Goal: Task Accomplishment & Management: Manage account settings

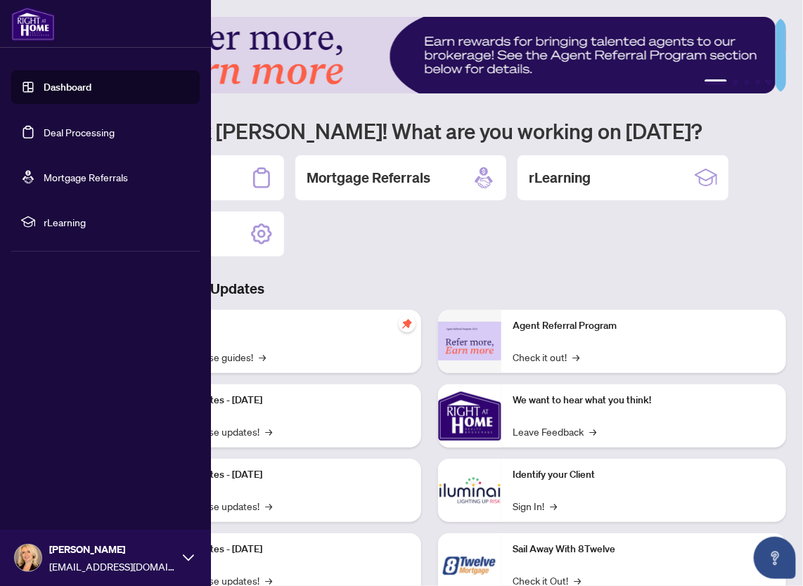
click at [51, 130] on link "Deal Processing" at bounding box center [79, 132] width 71 height 13
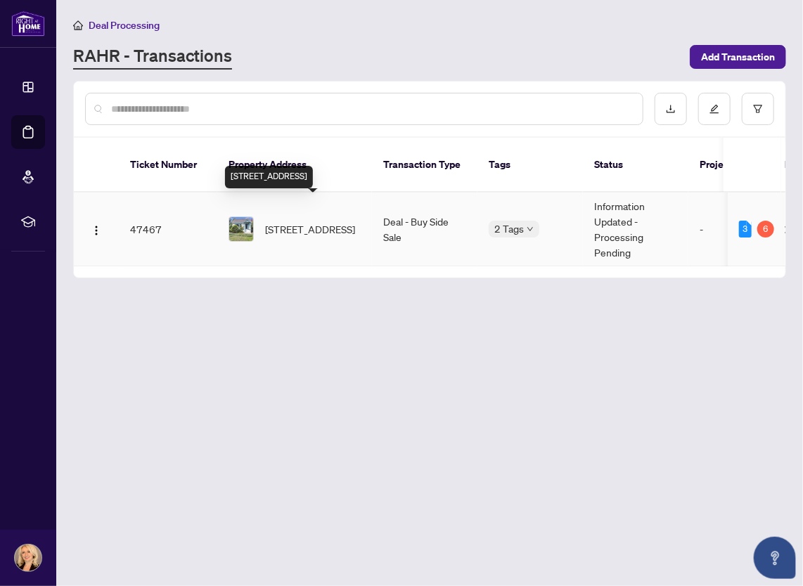
click at [306, 221] on span "528 Tweedsmuir Ave, Ottawa, Ontario K1Z 5N9, Canada" at bounding box center [310, 228] width 90 height 15
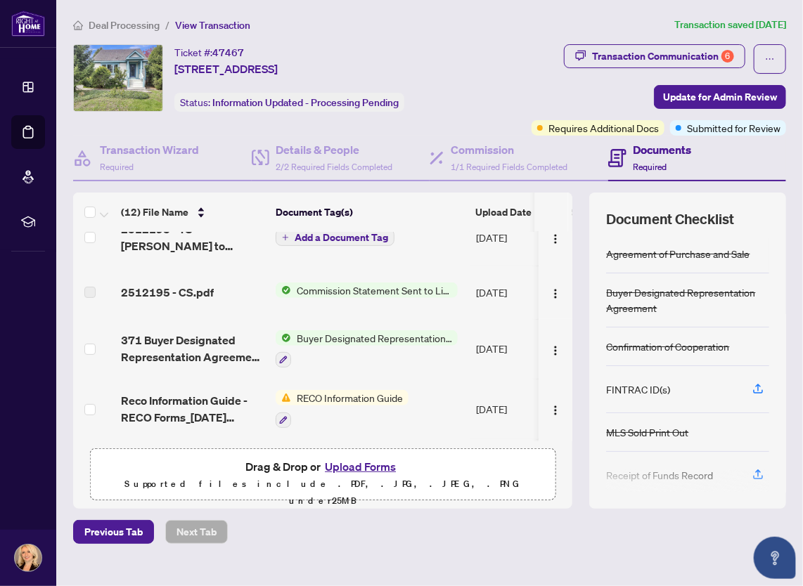
scroll to position [159, 0]
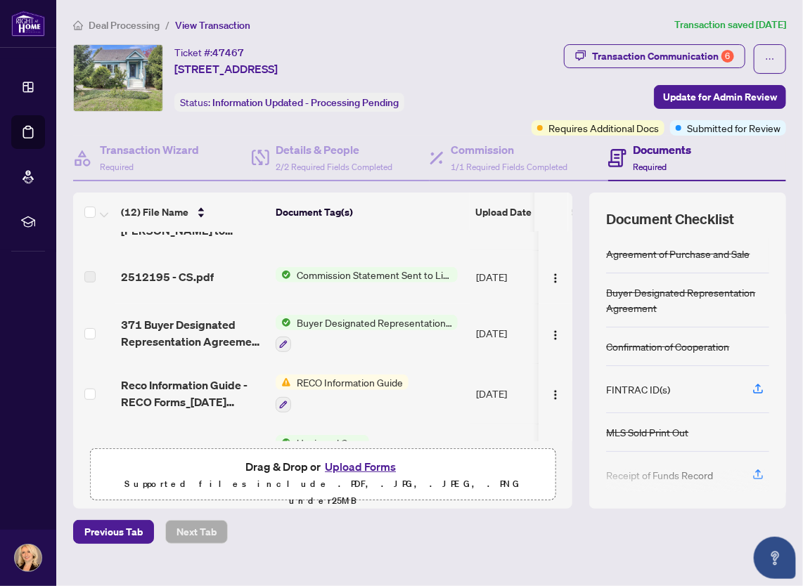
click at [361, 377] on span "RECO Information Guide" at bounding box center [349, 382] width 117 height 15
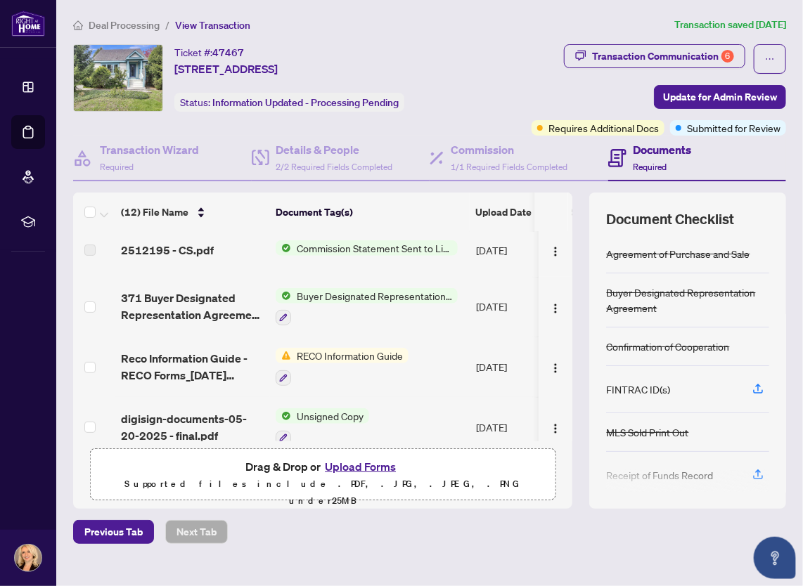
scroll to position [191, 0]
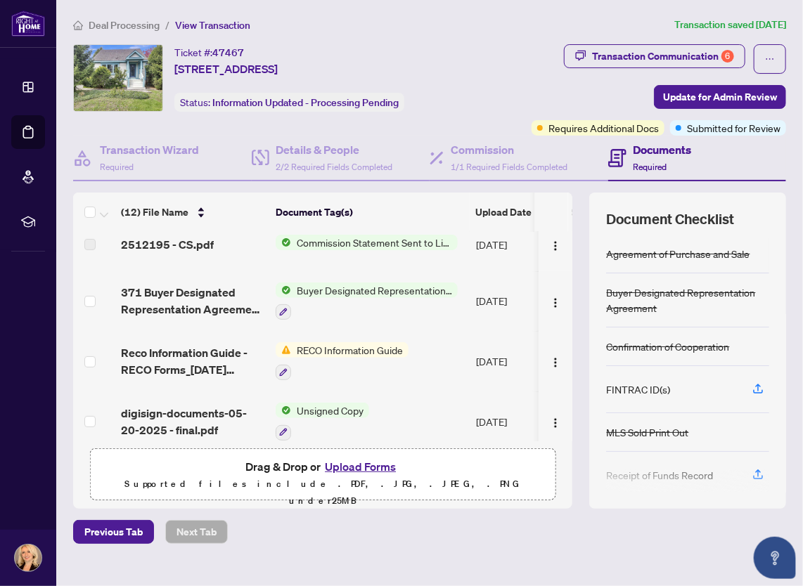
click at [347, 347] on span "RECO Information Guide" at bounding box center [349, 349] width 117 height 15
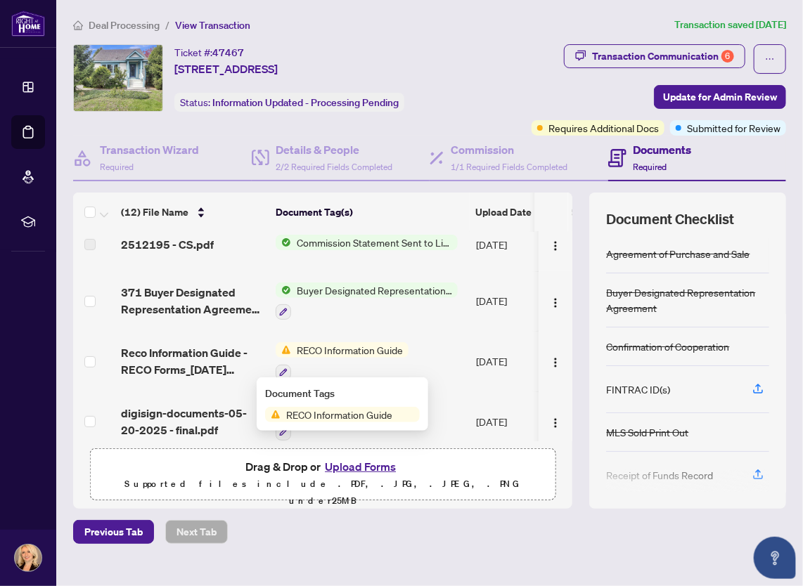
click at [347, 347] on span "RECO Information Guide" at bounding box center [349, 349] width 117 height 15
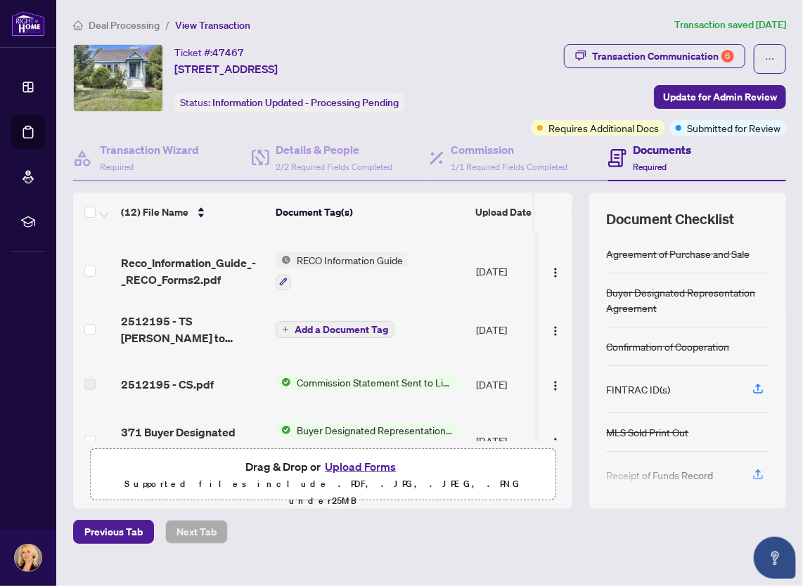
scroll to position [0, 0]
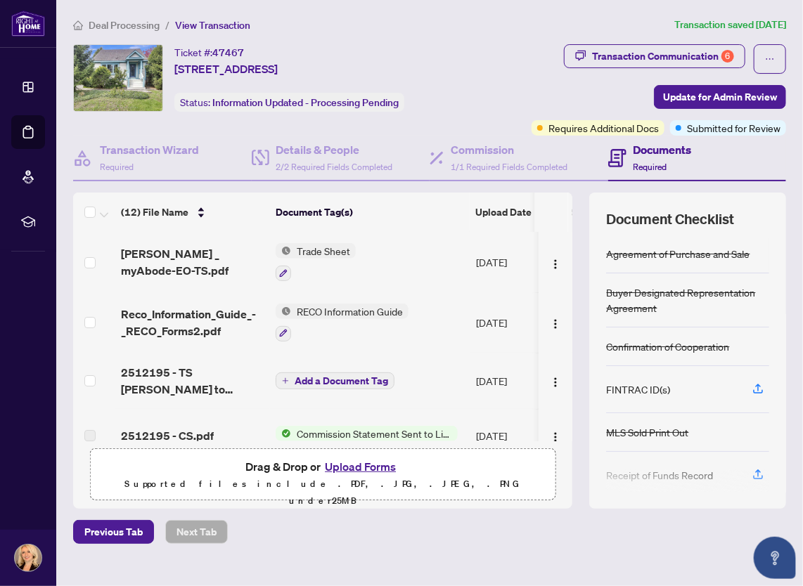
click at [663, 150] on h4 "Documents" at bounding box center [662, 149] width 58 height 17
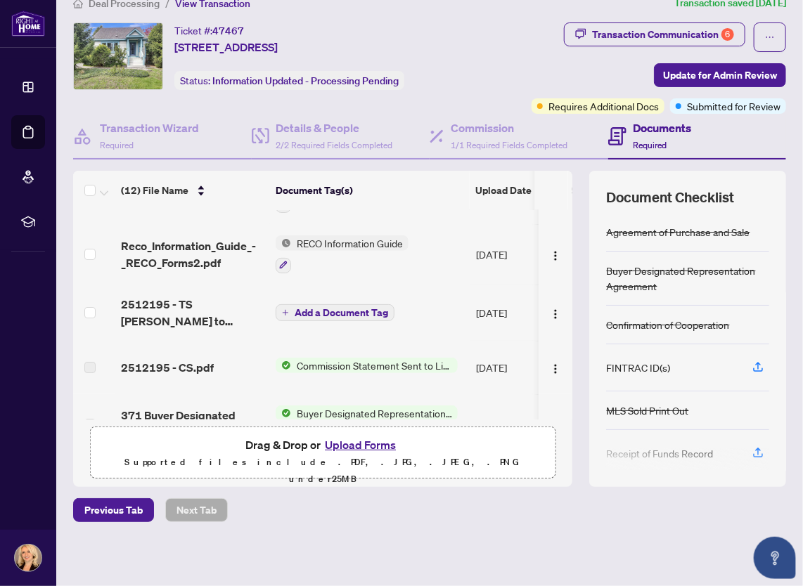
scroll to position [70, 0]
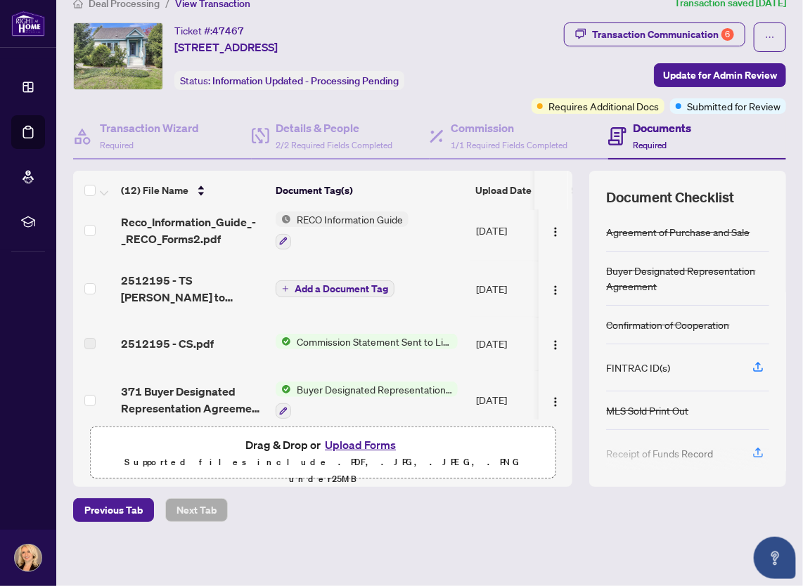
click at [328, 284] on span "Add a Document Tag" at bounding box center [341, 289] width 93 height 10
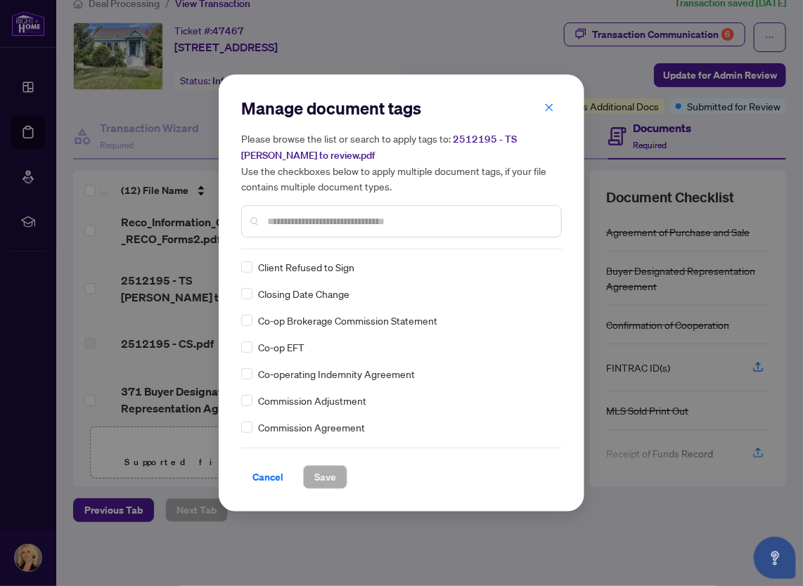
scroll to position [703, 0]
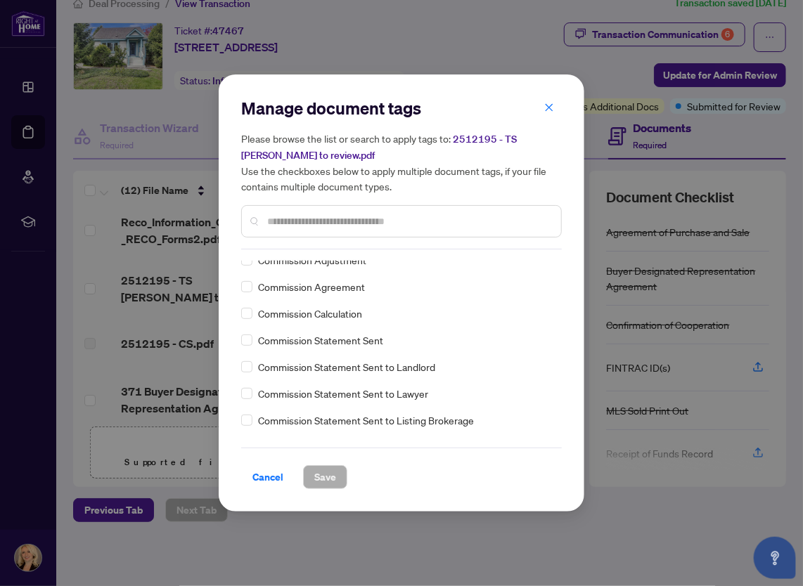
click at [273, 220] on input "text" at bounding box center [408, 221] width 283 height 15
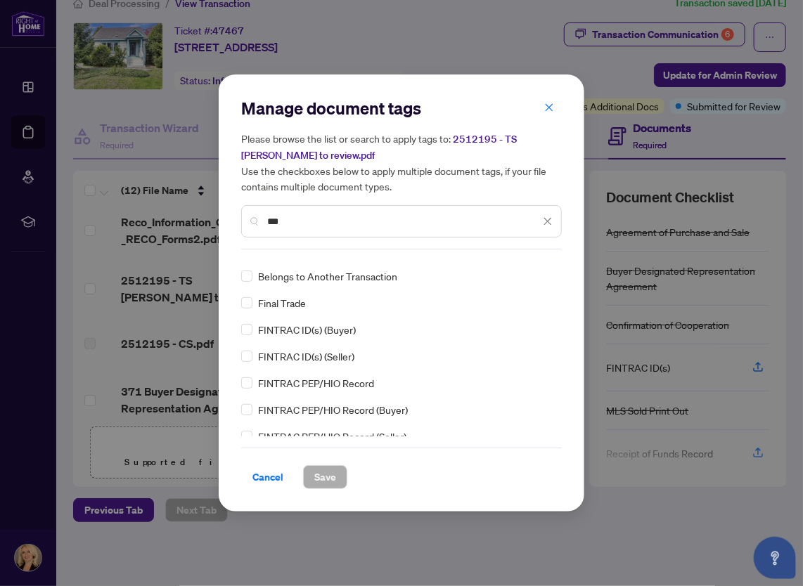
scroll to position [0, 0]
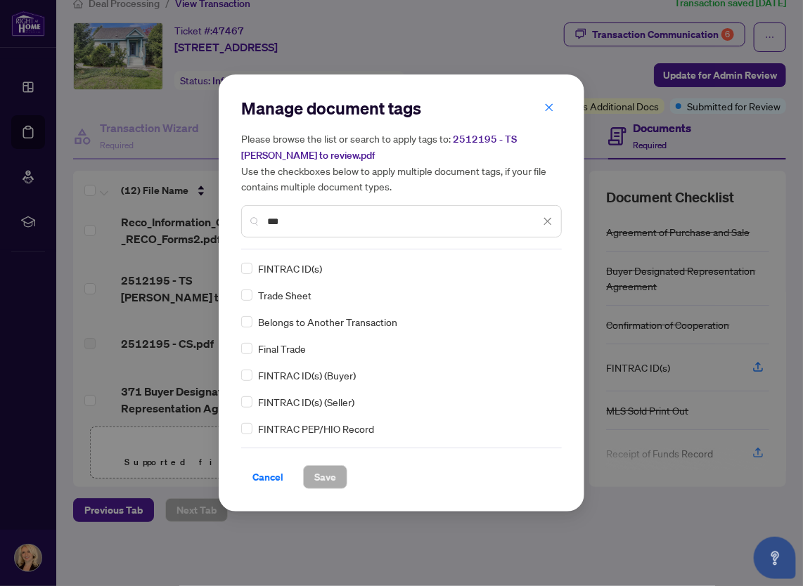
type input "***"
click at [282, 295] on span "Trade Sheet" at bounding box center [284, 294] width 53 height 15
click at [320, 474] on span "Save" at bounding box center [325, 477] width 22 height 22
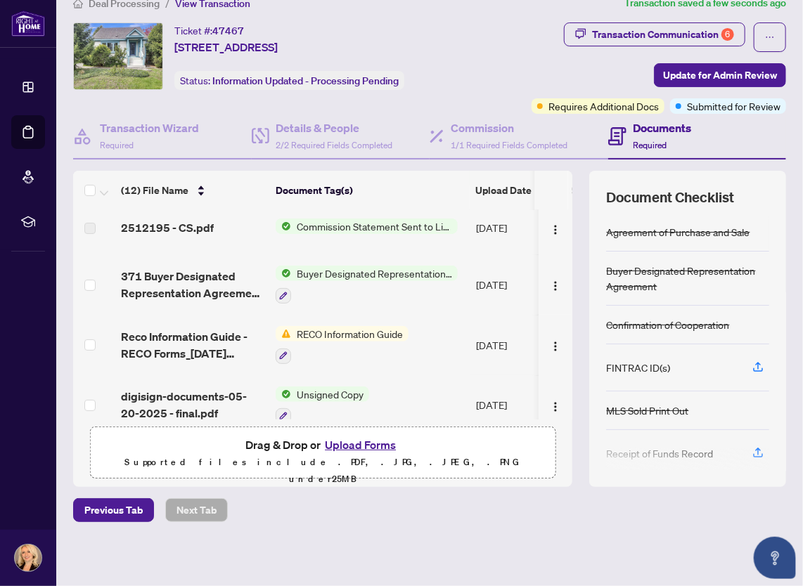
scroll to position [211, 0]
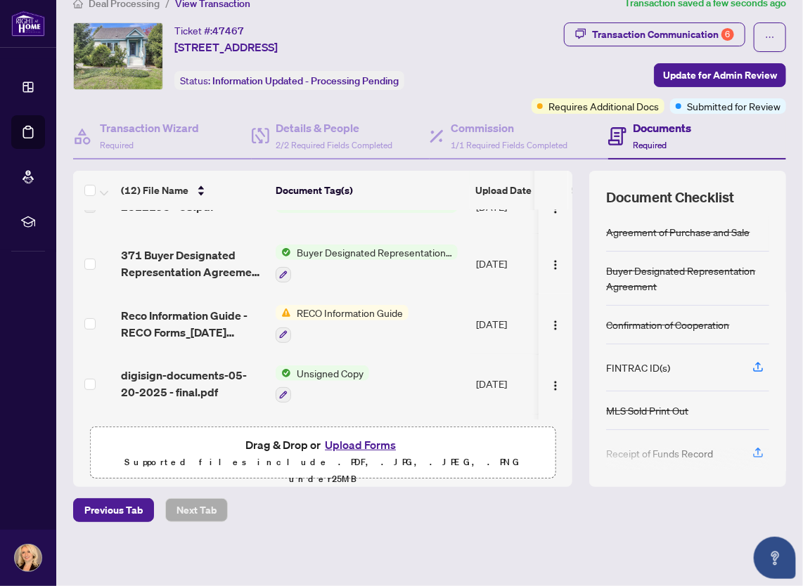
click at [366, 326] on div at bounding box center [342, 334] width 133 height 17
click at [550, 323] on img "button" at bounding box center [555, 325] width 11 height 11
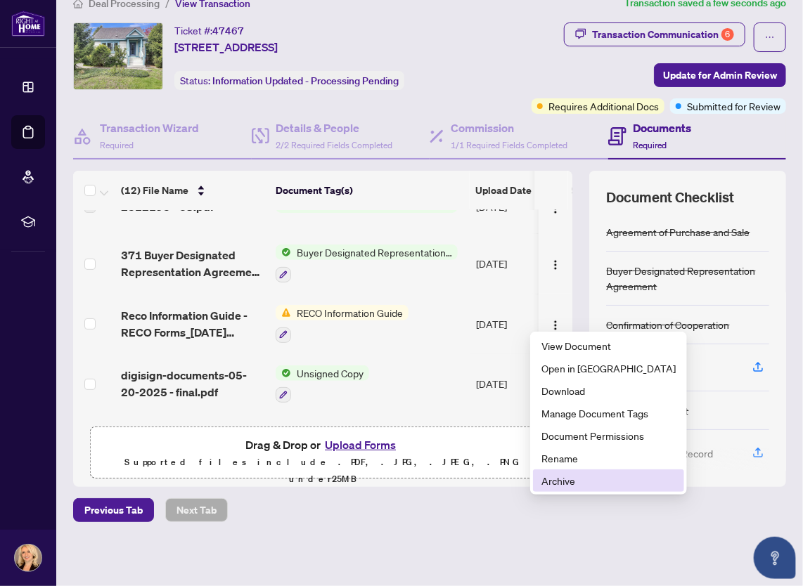
click at [560, 482] on span "Archive" at bounding box center [608, 480] width 134 height 15
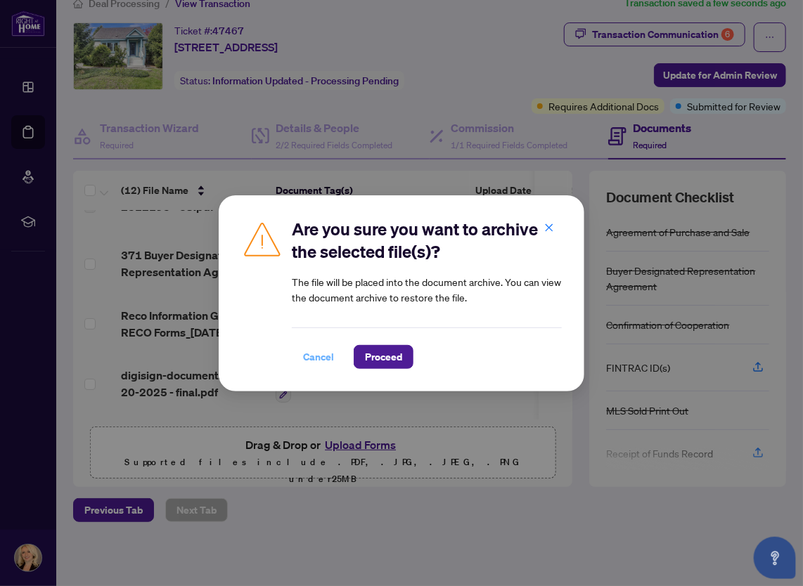
click at [318, 352] on span "Cancel" at bounding box center [318, 357] width 31 height 22
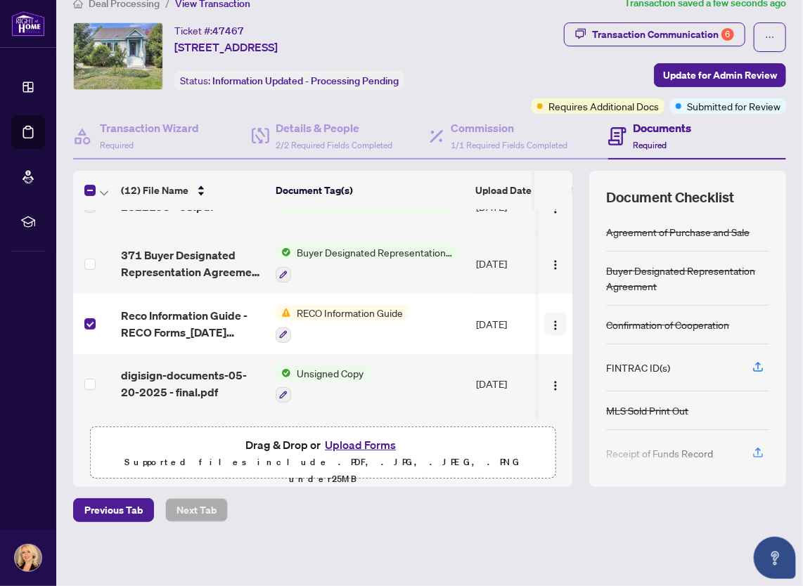
click at [550, 320] on img "button" at bounding box center [555, 325] width 11 height 11
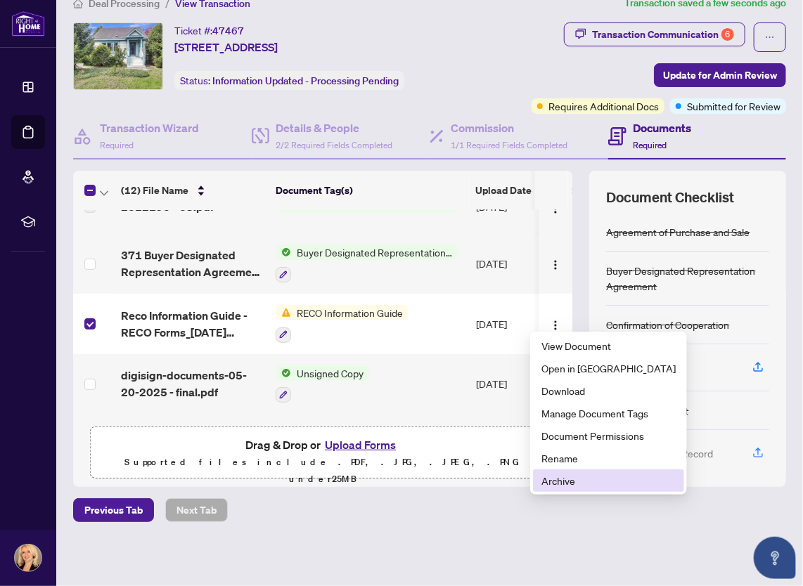
click at [562, 485] on span "Archive" at bounding box center [608, 480] width 134 height 15
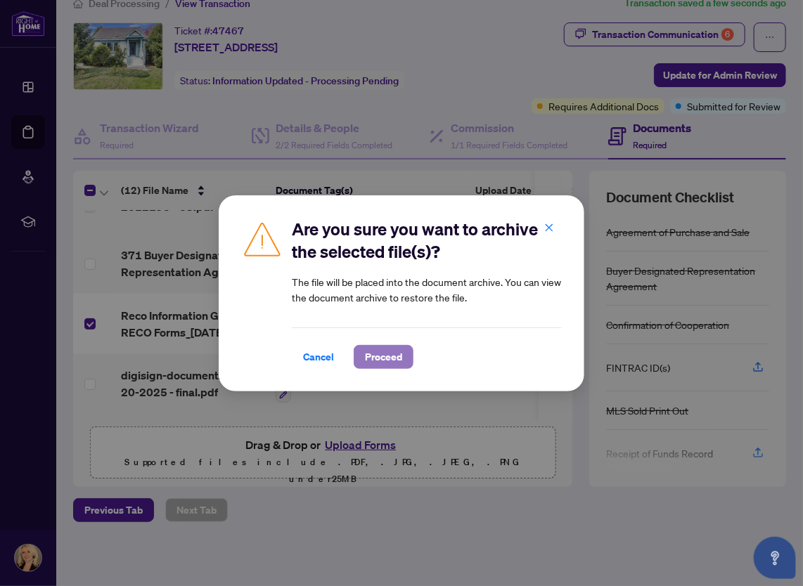
click at [377, 356] on span "Proceed" at bounding box center [383, 357] width 37 height 22
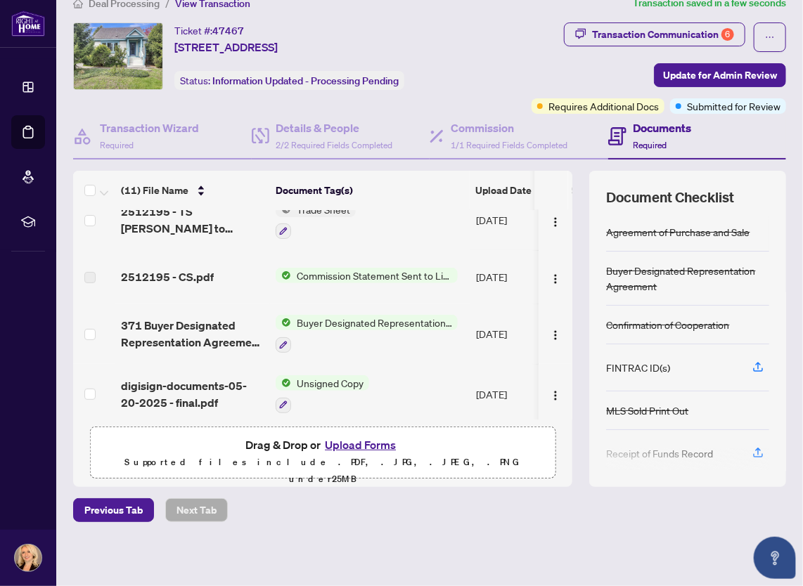
scroll to position [70, 0]
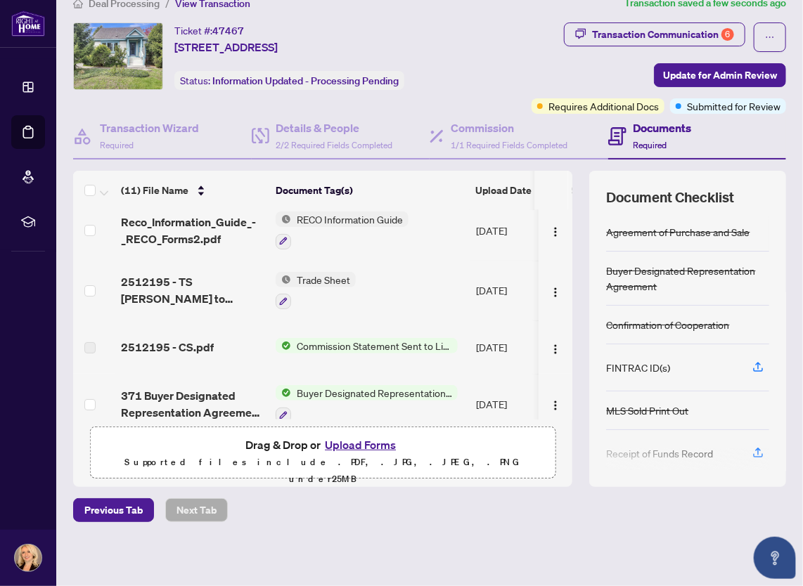
click at [324, 273] on span "Trade Sheet" at bounding box center [323, 279] width 65 height 15
click at [544, 281] on button "button" at bounding box center [555, 290] width 22 height 22
click at [418, 277] on td "Trade Sheet" at bounding box center [370, 291] width 200 height 60
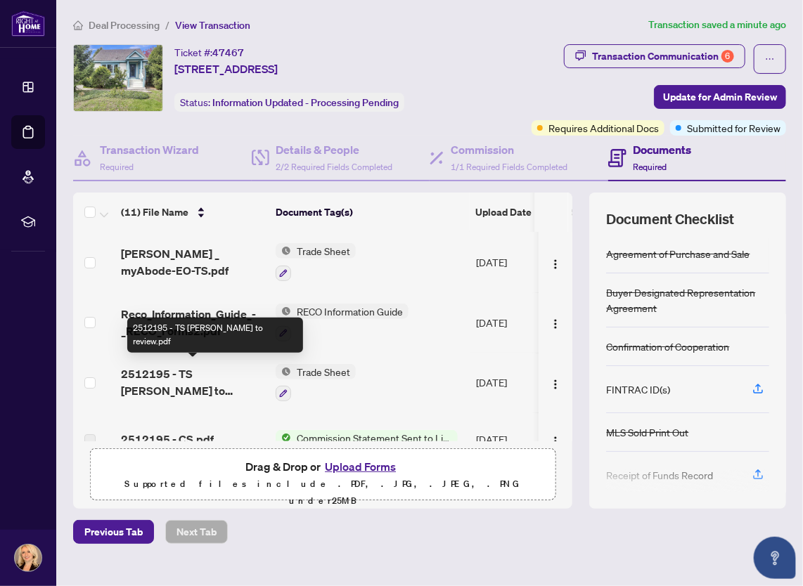
click at [132, 373] on span "2512195 - TS Ewa to review.pdf" at bounding box center [192, 383] width 143 height 34
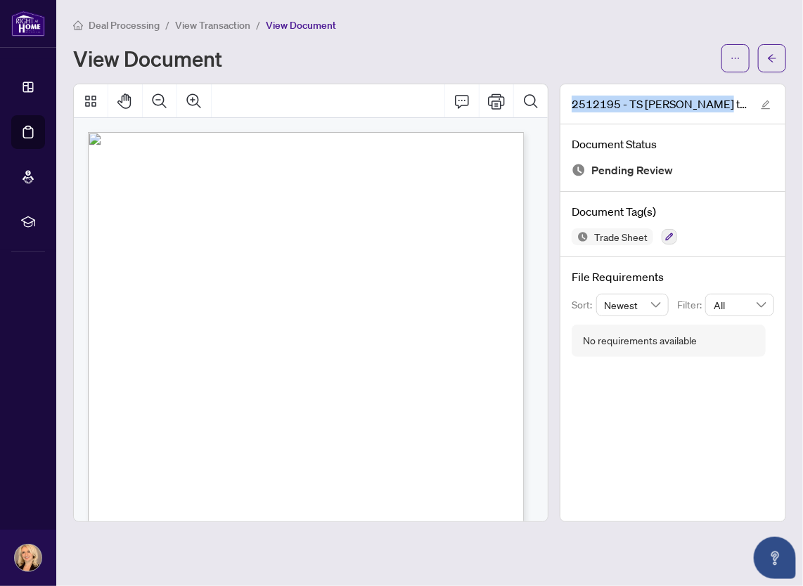
drag, startPoint x: 711, startPoint y: 103, endPoint x: 567, endPoint y: 110, distance: 144.9
click at [567, 110] on div "2512195 - TS Ewa to review.pdf" at bounding box center [672, 104] width 225 height 40
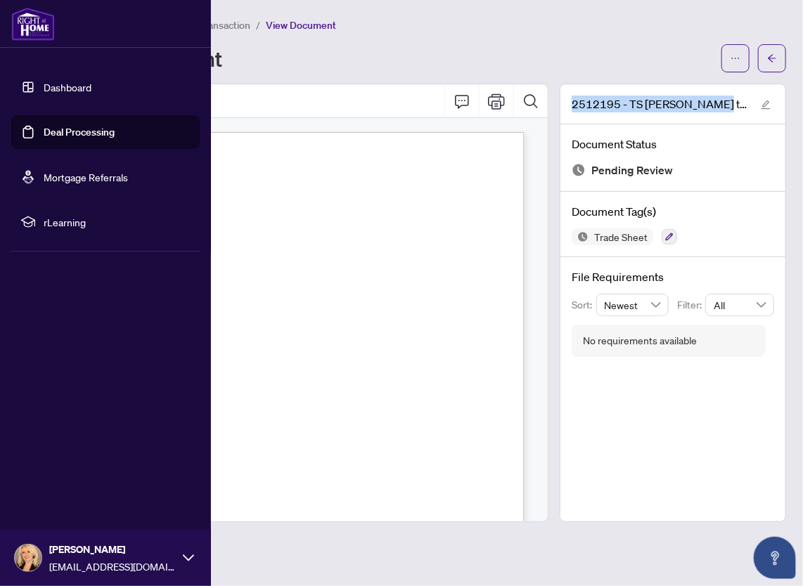
click at [44, 129] on link "Deal Processing" at bounding box center [79, 132] width 71 height 13
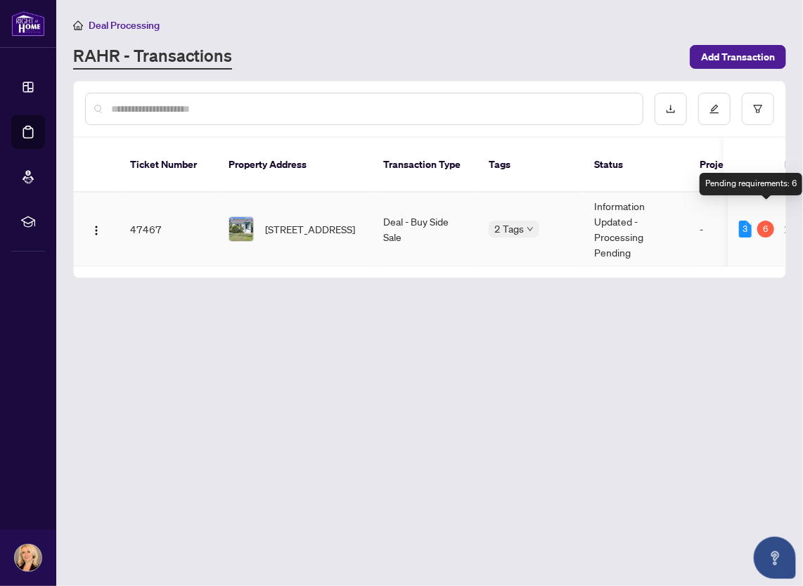
click at [765, 221] on div "6" at bounding box center [765, 229] width 17 height 17
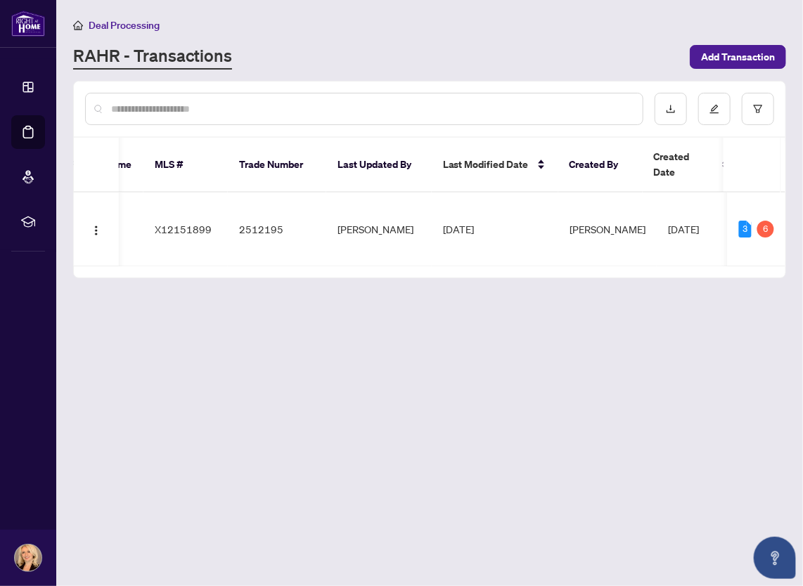
scroll to position [0, 642]
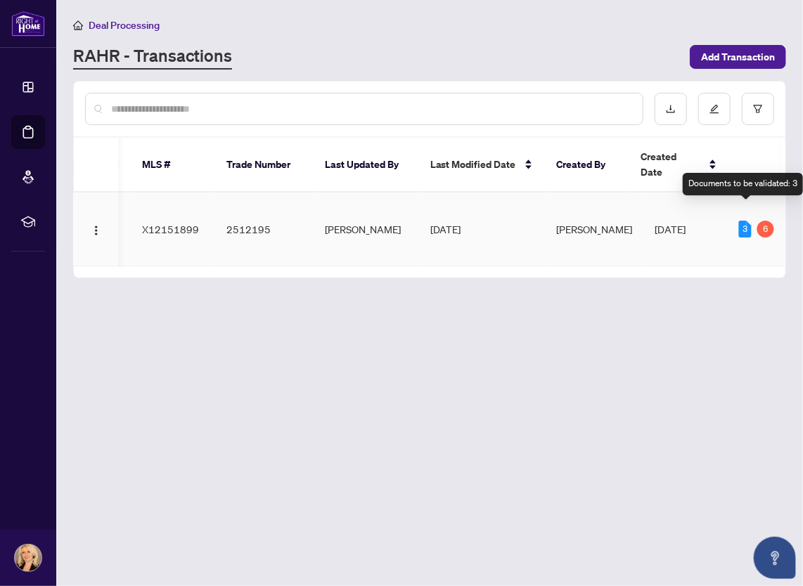
click at [742, 221] on div "3" at bounding box center [745, 229] width 13 height 17
click at [745, 221] on div "3" at bounding box center [745, 229] width 13 height 17
click at [768, 221] on div "6" at bounding box center [765, 229] width 17 height 17
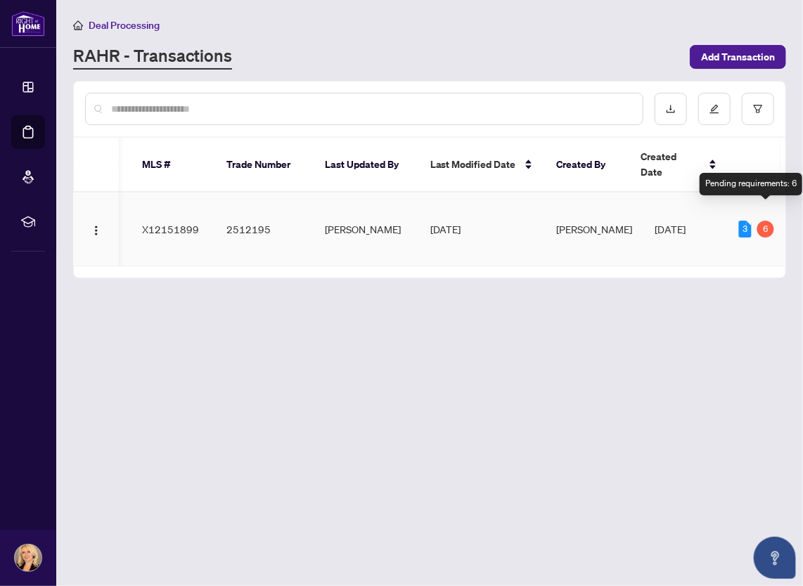
click at [768, 221] on div "6" at bounding box center [765, 229] width 17 height 17
drag, startPoint x: 524, startPoint y: 249, endPoint x: 456, endPoint y: 251, distance: 68.2
click at [456, 251] on div "47467 528 Tweedsmuir Ave, Ottawa, Ontario K1Z 5N9, Canada Deal - Buy Side Sale …" at bounding box center [429, 230] width 711 height 74
click at [461, 250] on div "47467 528 Tweedsmuir Ave, Ottawa, Ontario K1Z 5N9, Canada Deal - Buy Side Sale …" at bounding box center [429, 230] width 711 height 74
drag, startPoint x: 461, startPoint y: 250, endPoint x: 447, endPoint y: 269, distance: 24.2
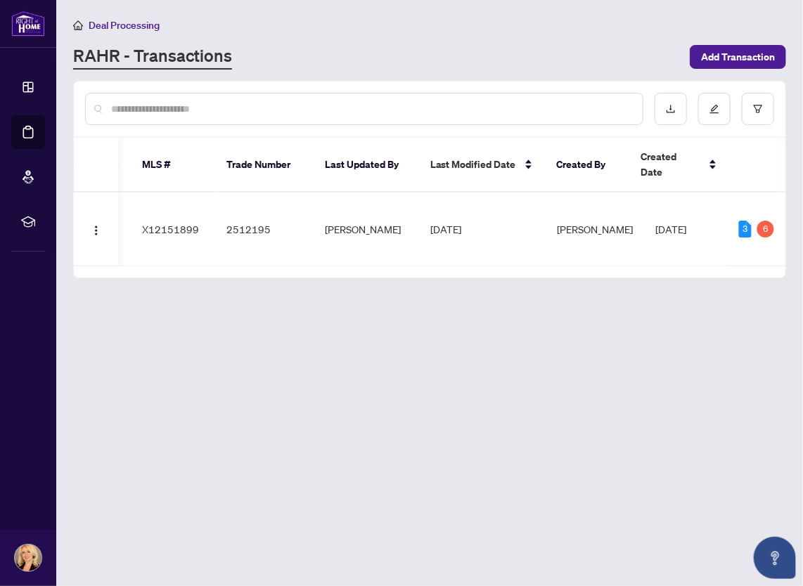
click at [447, 269] on main "Deal Processing RAHR - Transactions Add Transaction Ticket Number Property Addr…" at bounding box center [429, 293] width 747 height 586
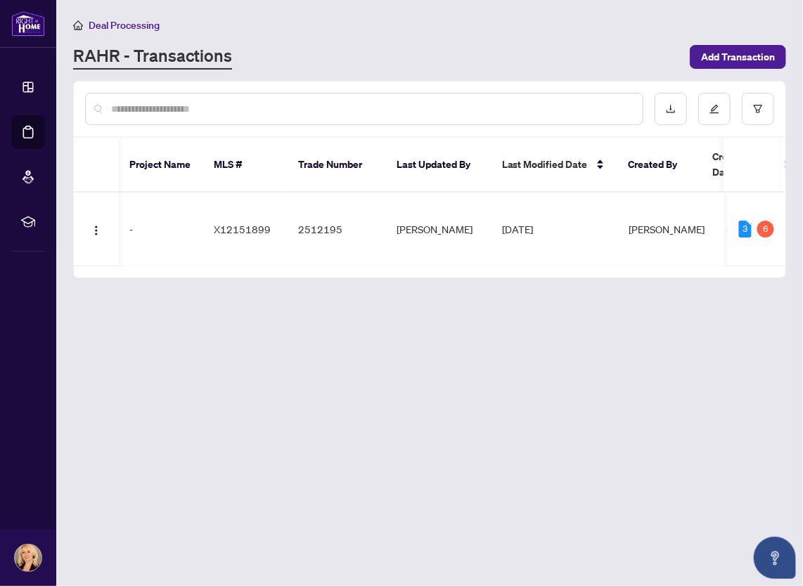
scroll to position [0, 519]
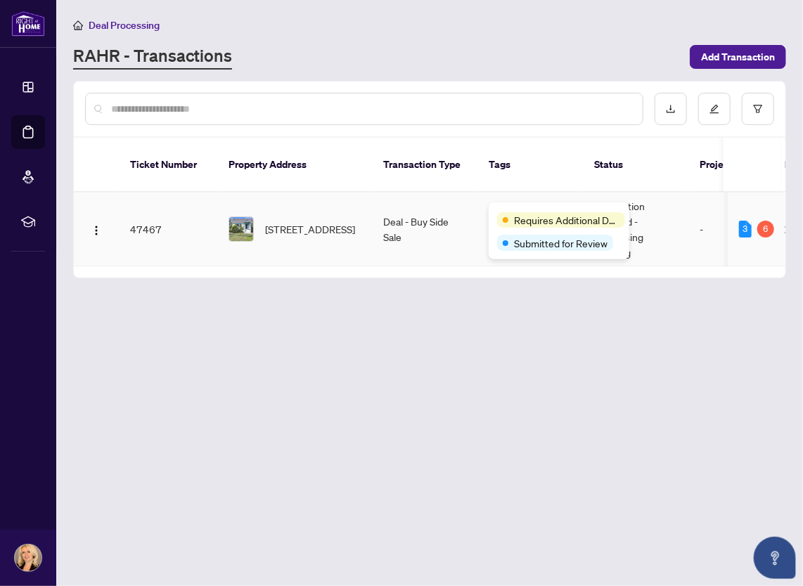
click at [529, 209] on div "Requires Additional Docs Submitted for Review" at bounding box center [559, 230] width 141 height 57
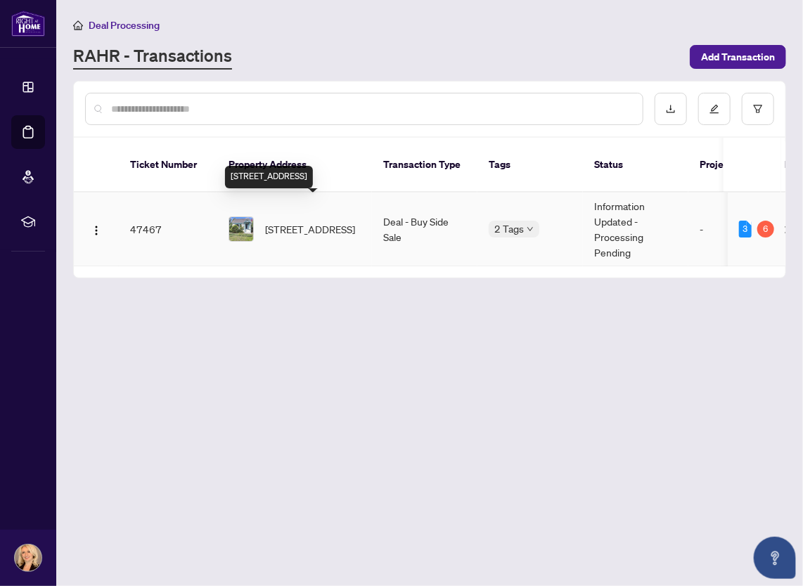
click at [305, 221] on span "528 Tweedsmuir Ave, Ottawa, Ontario K1Z 5N9, Canada" at bounding box center [310, 228] width 90 height 15
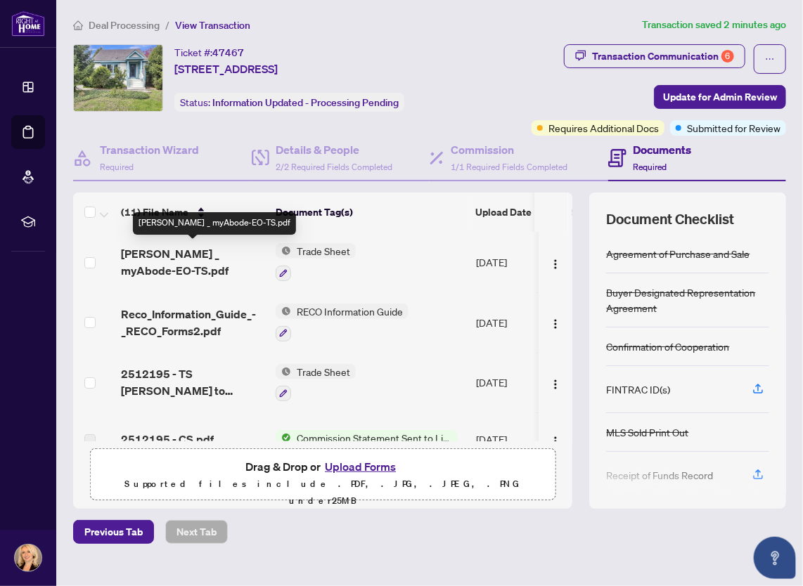
drag, startPoint x: 193, startPoint y: 252, endPoint x: 143, endPoint y: 368, distance: 125.6
click at [143, 368] on span "2512195 - TS Ewa to review.pdf" at bounding box center [192, 383] width 143 height 34
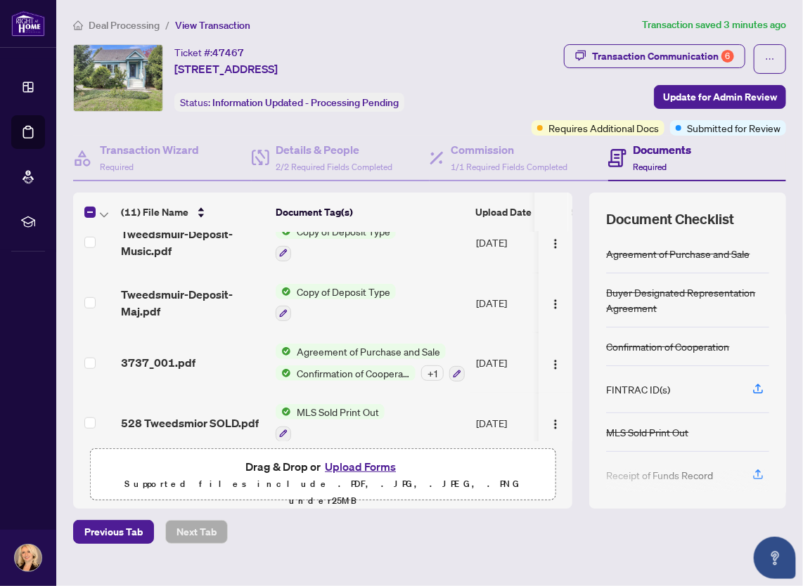
scroll to position [440, 0]
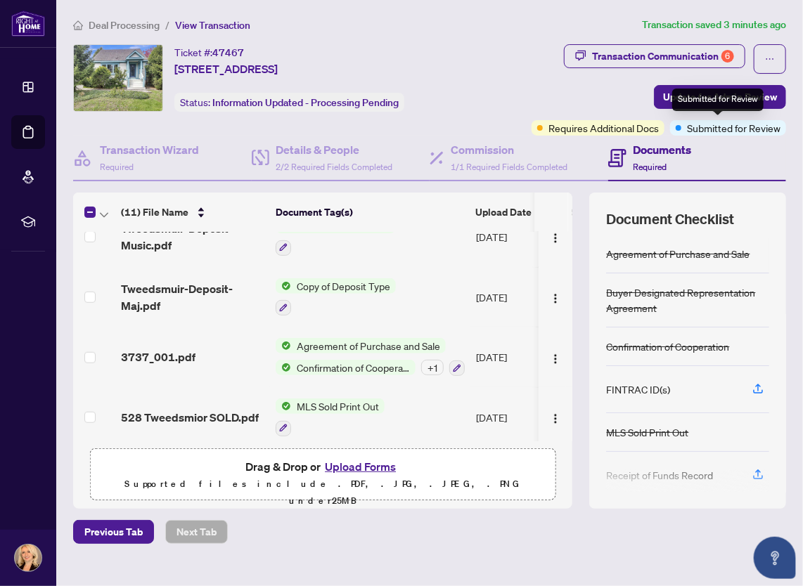
click at [721, 127] on span "Submitted for Review" at bounding box center [733, 127] width 93 height 15
click at [726, 98] on span "Update for Admin Review" at bounding box center [720, 97] width 114 height 22
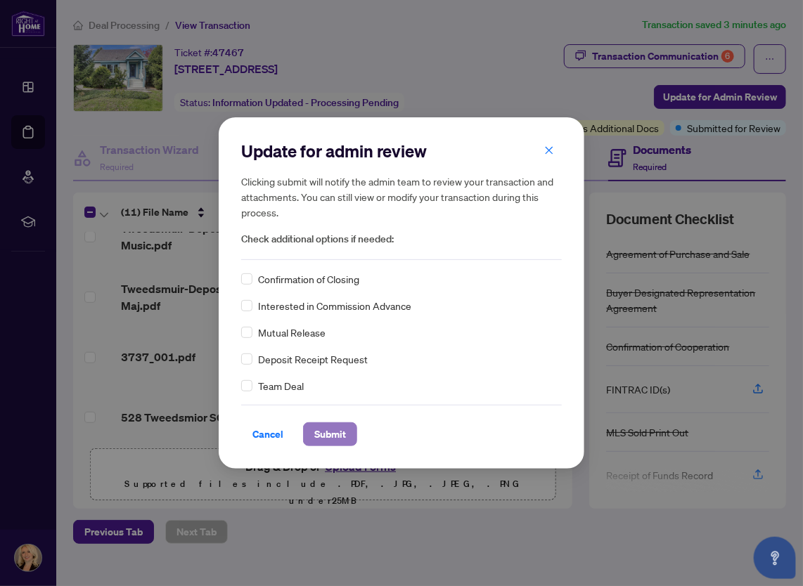
click at [327, 434] on span "Submit" at bounding box center [330, 434] width 32 height 22
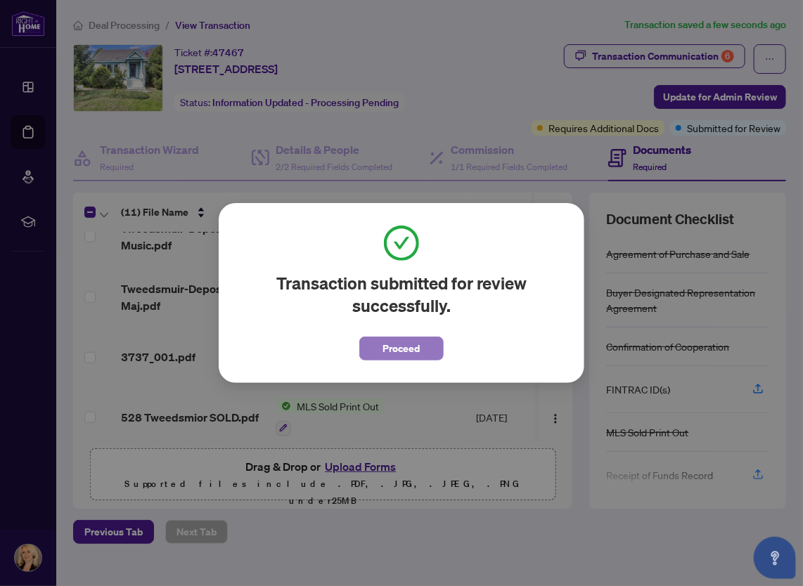
click at [394, 342] on span "Proceed" at bounding box center [401, 348] width 37 height 22
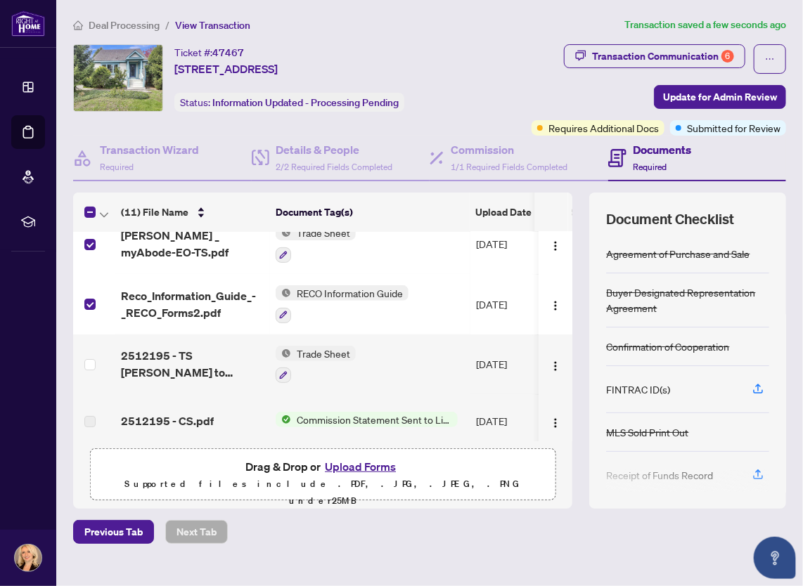
scroll to position [0, 0]
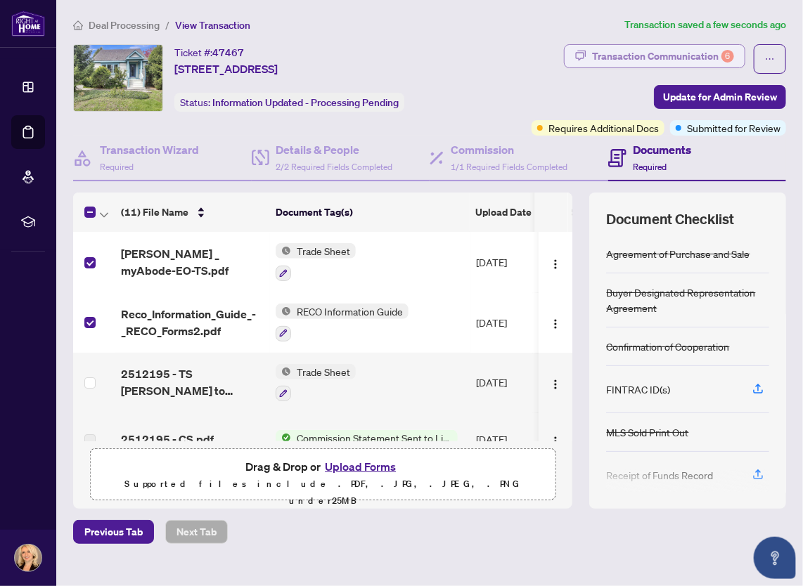
click at [703, 56] on div "Transaction Communication 6" at bounding box center [663, 56] width 142 height 22
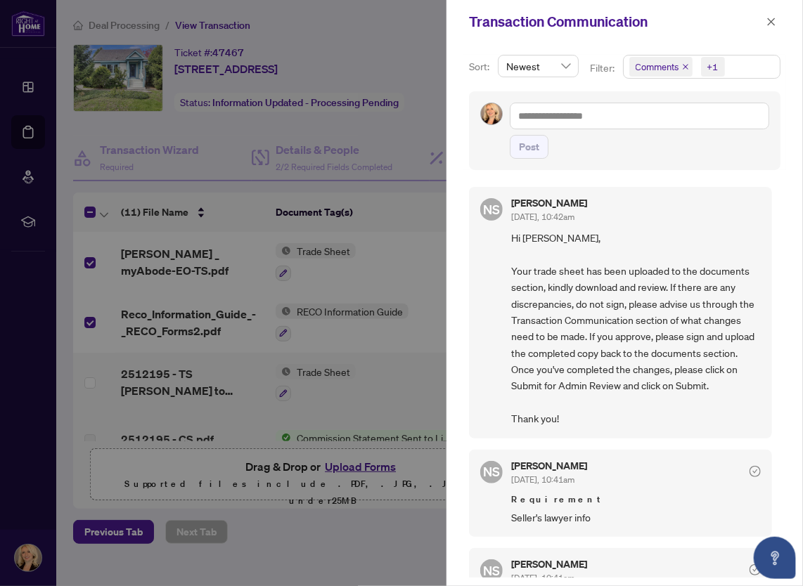
click at [777, 234] on div "Sort: Newest Filter: Comments +1 Post NS Neena Sharma Aug/08/2025, 10:42am Hi E…" at bounding box center [624, 315] width 356 height 543
click at [408, 203] on div at bounding box center [401, 293] width 803 height 586
click at [771, 21] on icon "close" at bounding box center [772, 22] width 8 height 8
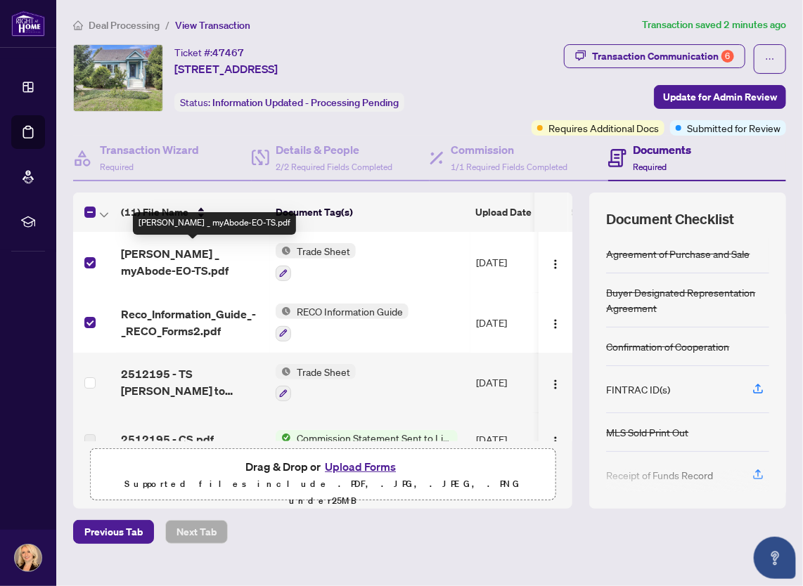
click at [167, 252] on span "RAHR _ myAbode-EO-TS.pdf" at bounding box center [192, 262] width 143 height 34
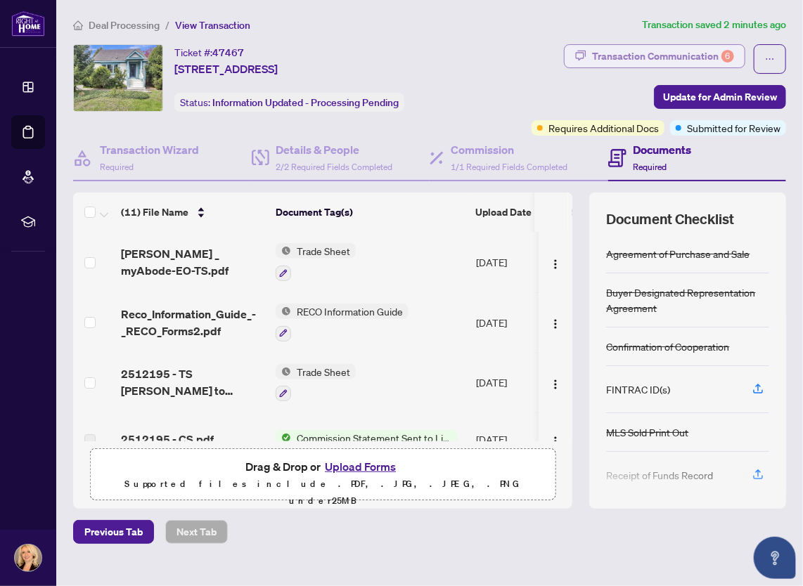
click at [644, 56] on div "Transaction Communication 6" at bounding box center [663, 56] width 142 height 22
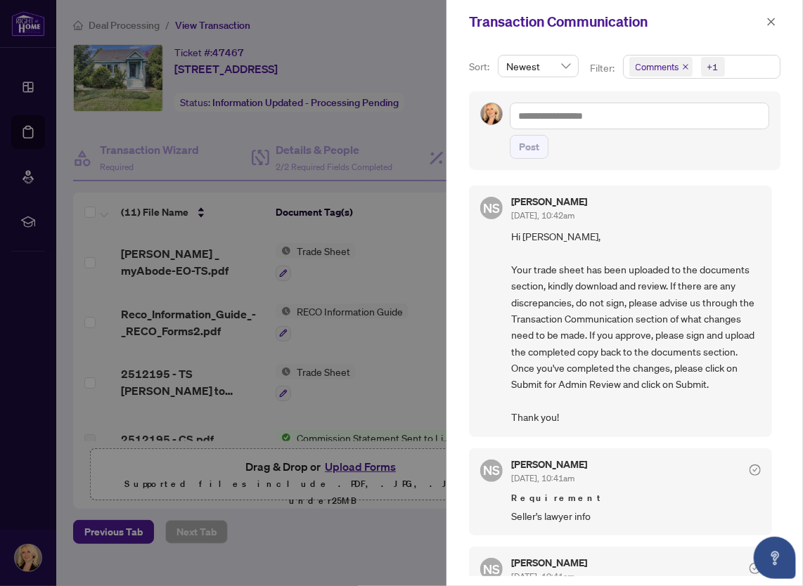
click at [392, 376] on div at bounding box center [401, 293] width 803 height 586
click at [769, 18] on icon "close" at bounding box center [771, 22] width 10 height 10
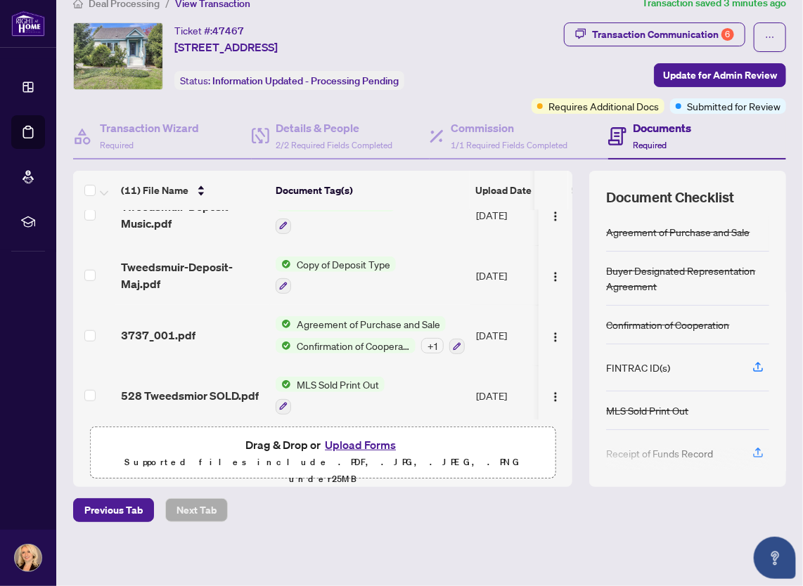
scroll to position [370, 0]
